Goal: Transaction & Acquisition: Purchase product/service

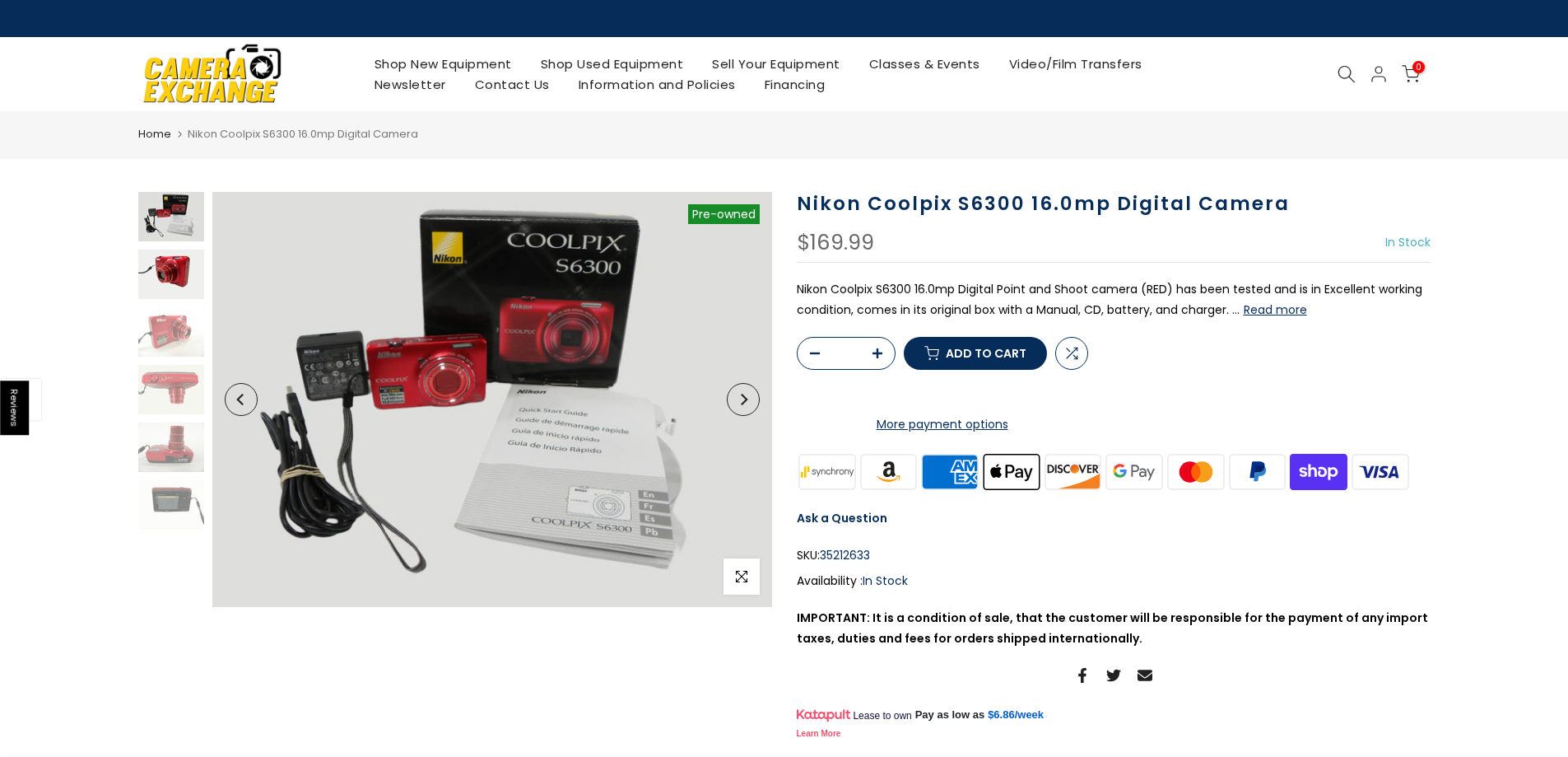
click at [155, 269] on img at bounding box center [172, 274] width 66 height 49
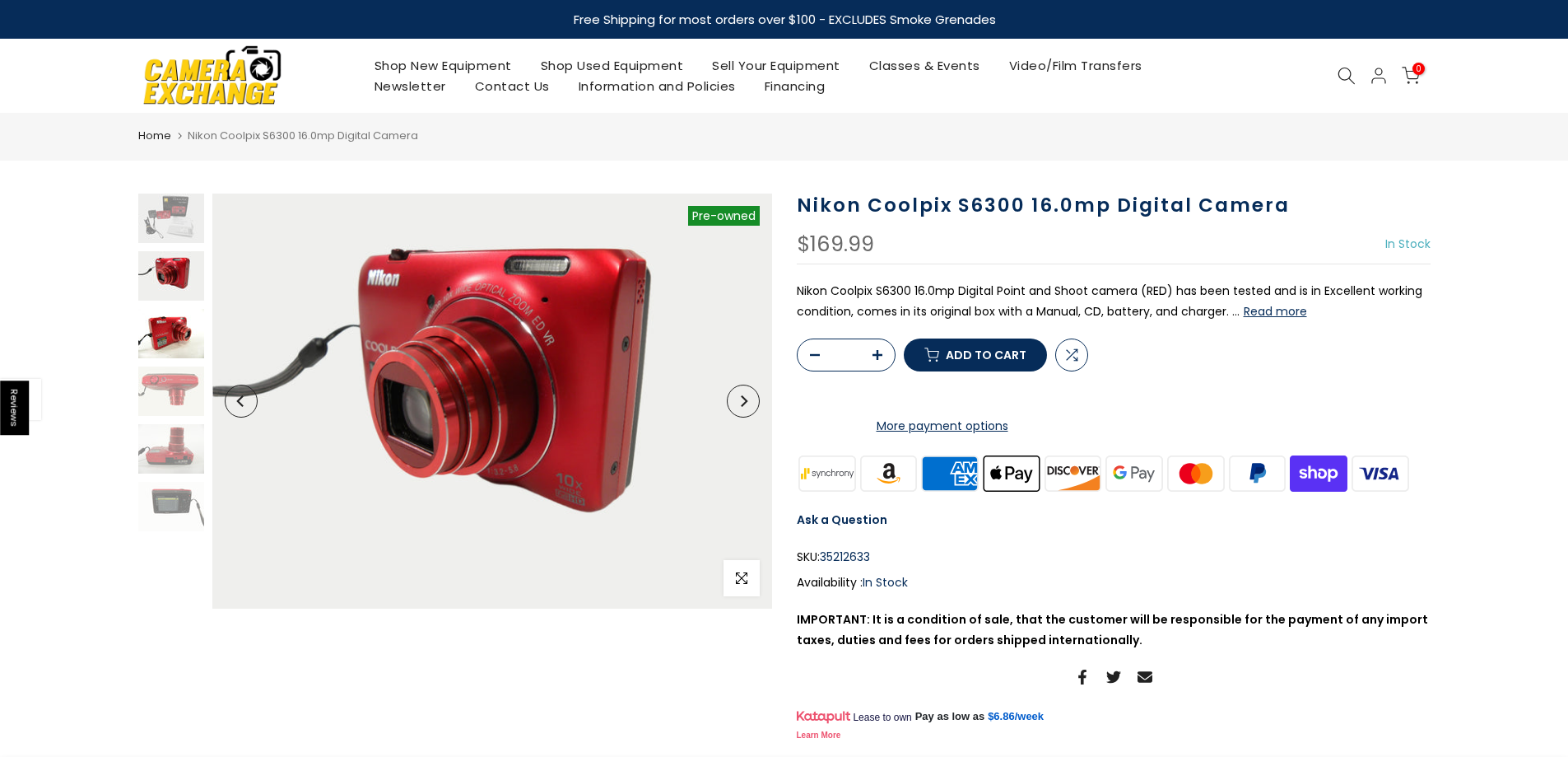
click at [150, 323] on img at bounding box center [172, 333] width 66 height 49
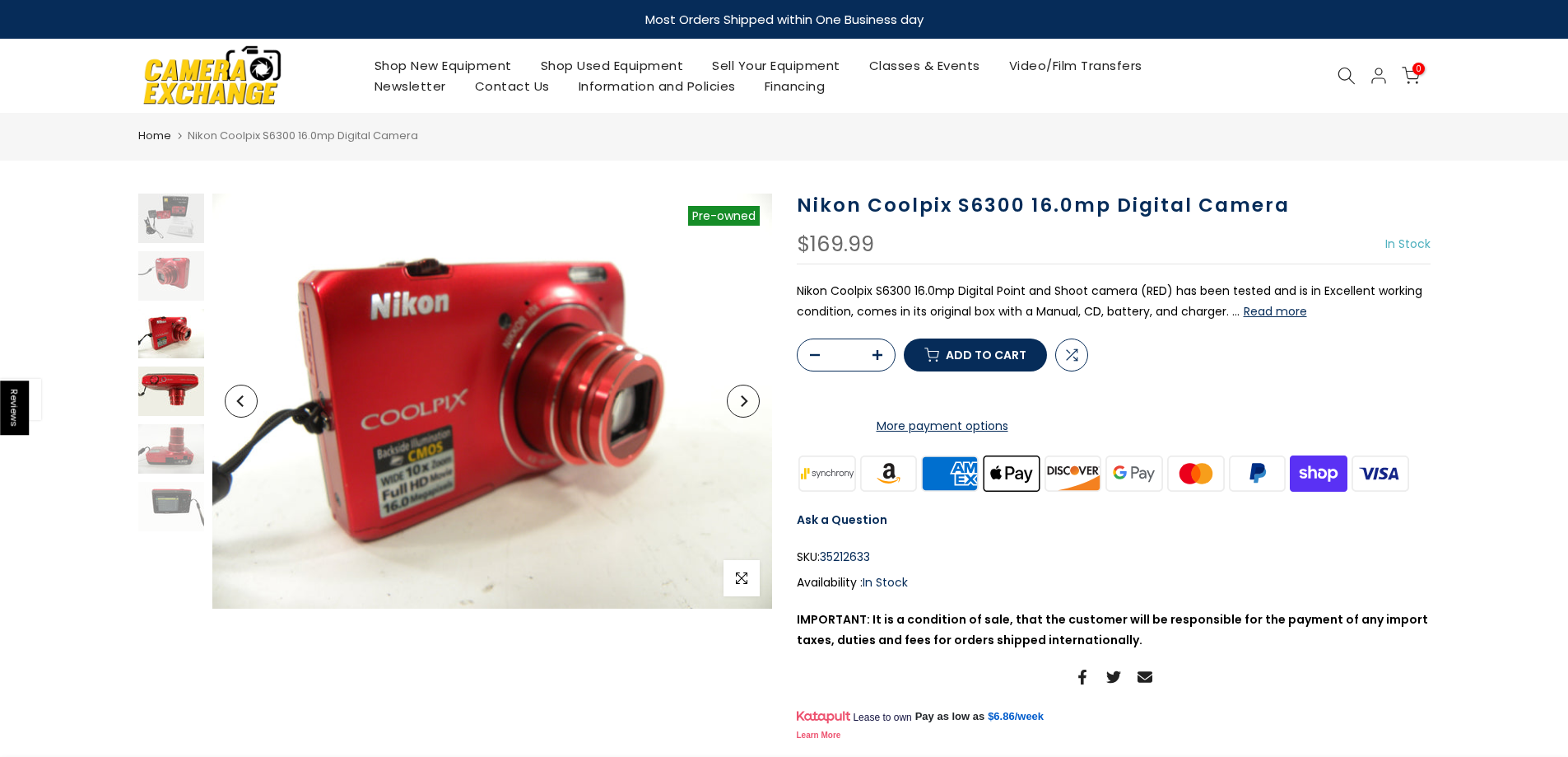
click at [156, 392] on img at bounding box center [172, 391] width 66 height 49
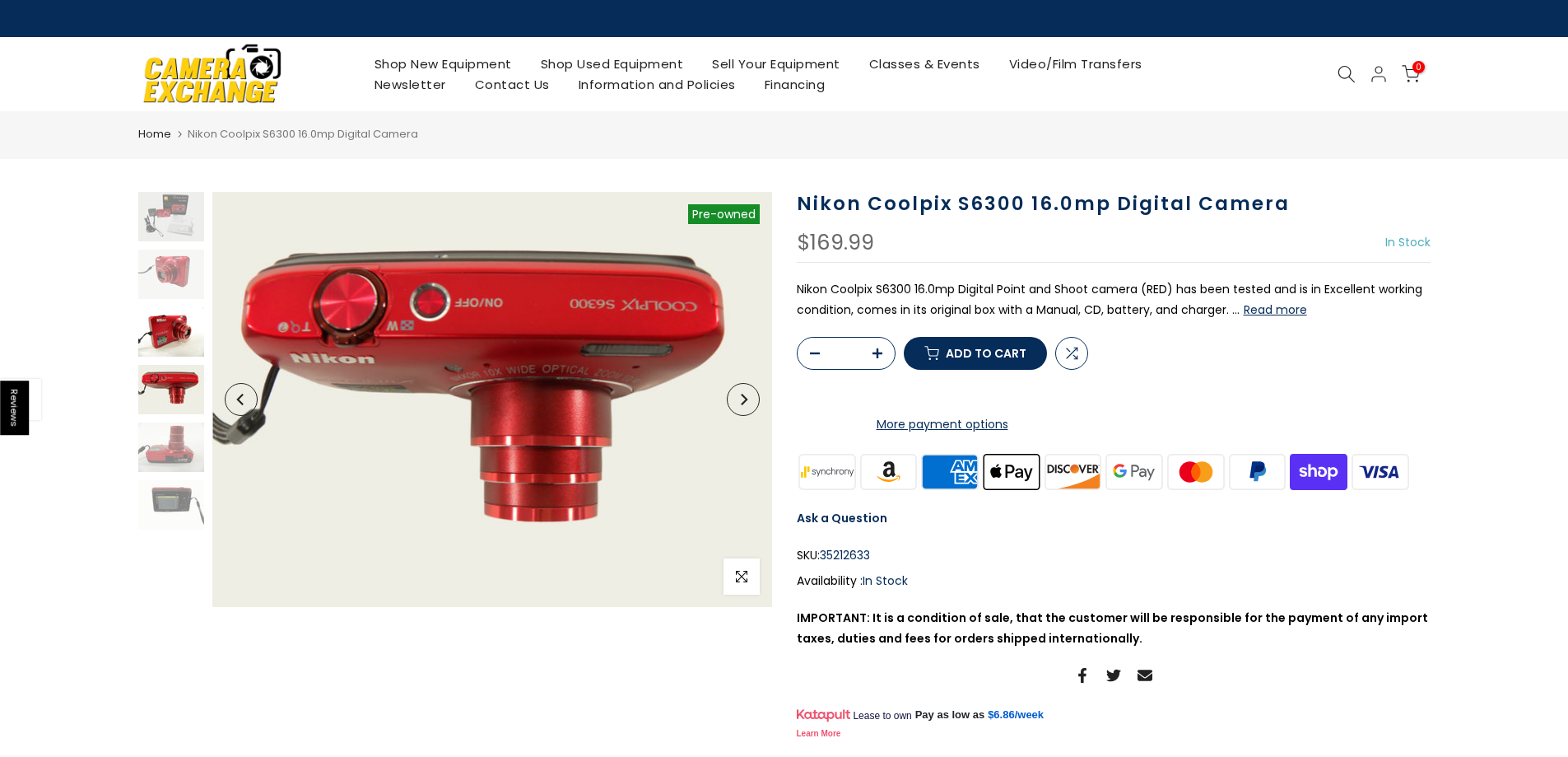
click at [156, 343] on img at bounding box center [172, 332] width 66 height 49
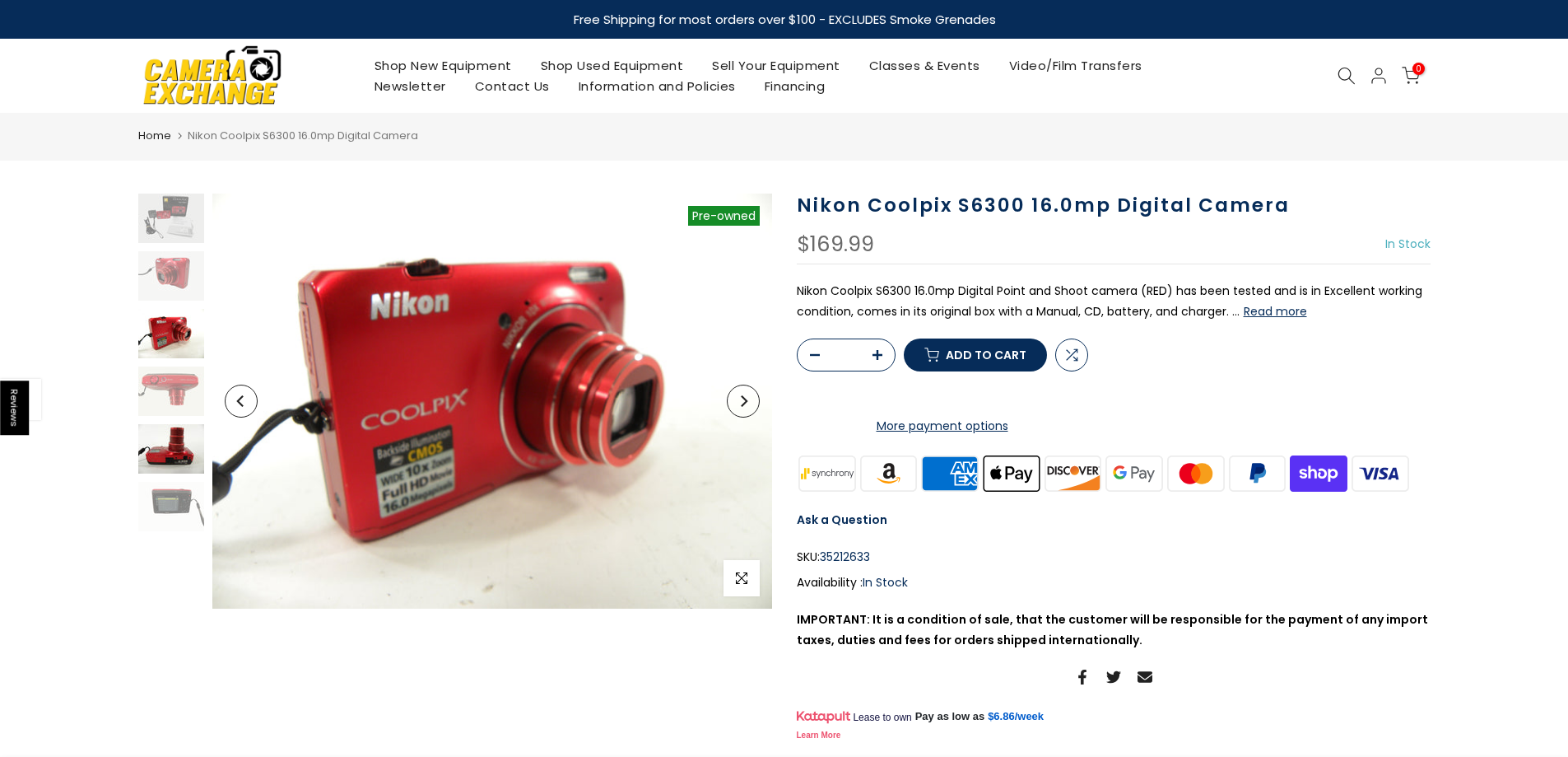
click at [151, 432] on img at bounding box center [172, 448] width 66 height 49
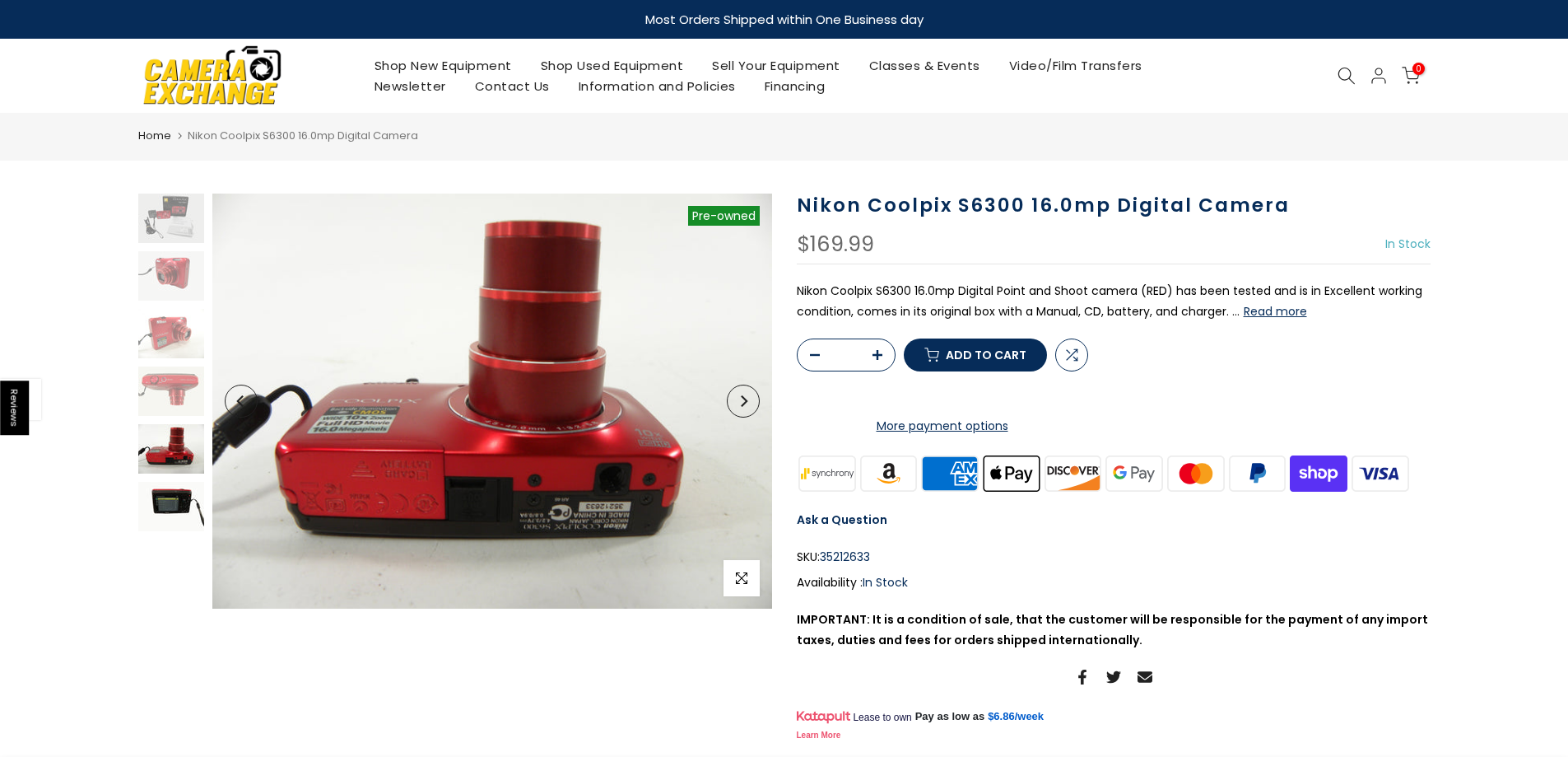
click at [172, 509] on img at bounding box center [172, 507] width 66 height 49
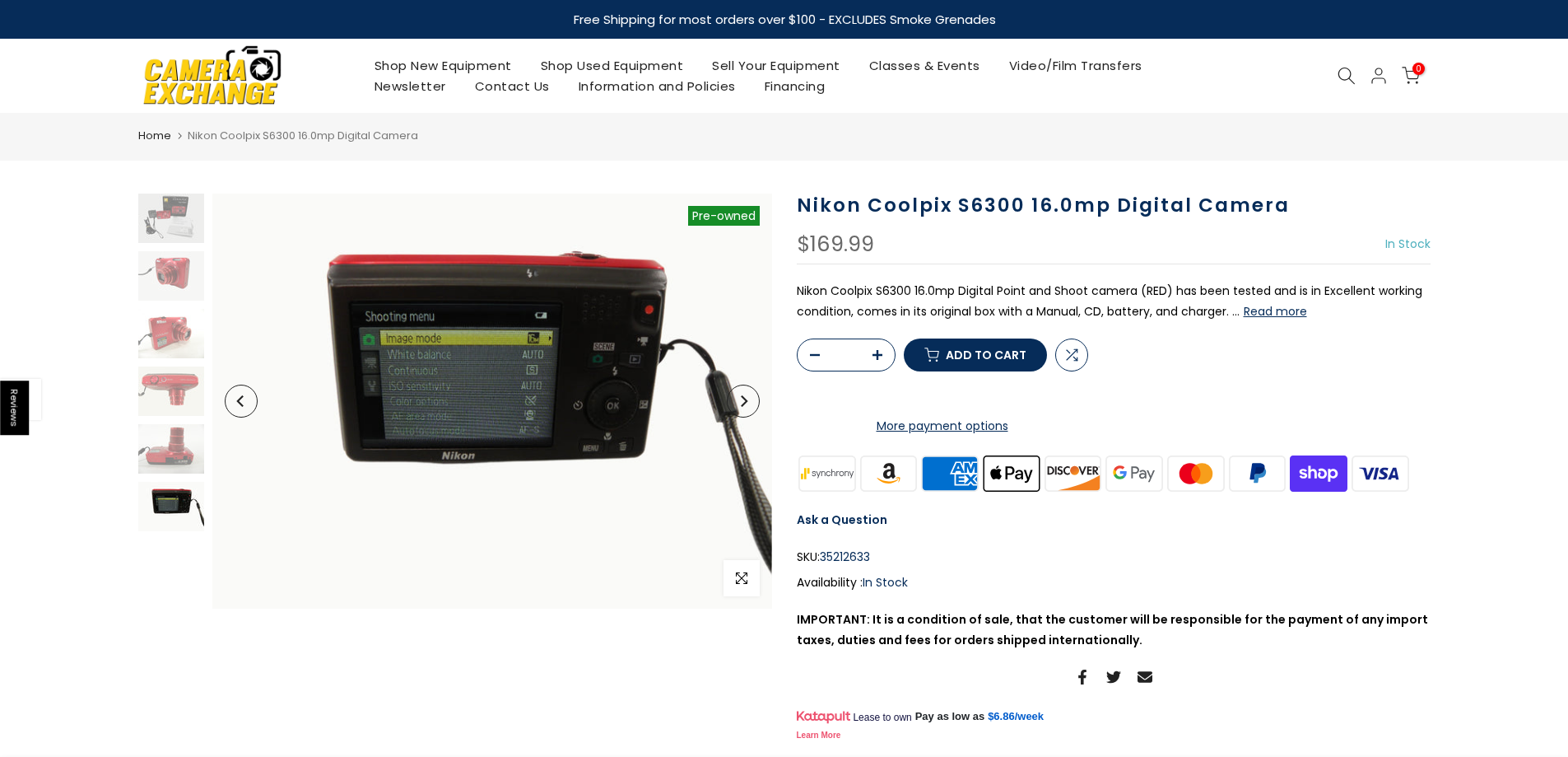
click at [1000, 360] on span "Add to cart" at bounding box center [986, 355] width 80 height 12
